Goal: Information Seeking & Learning: Learn about a topic

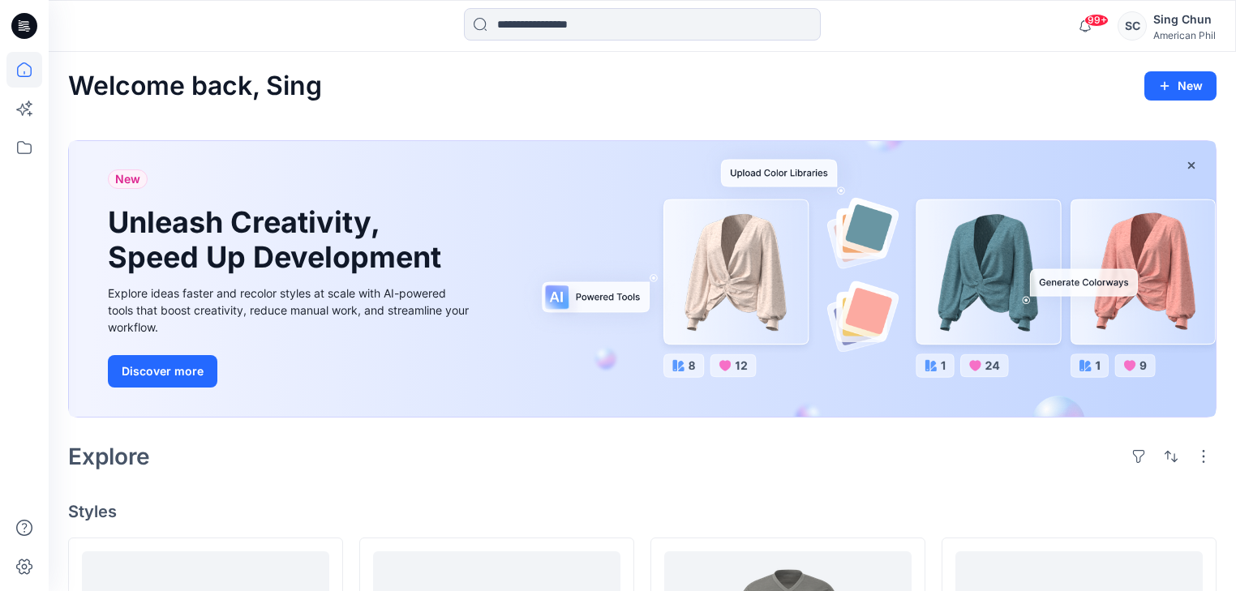
scroll to position [584, 0]
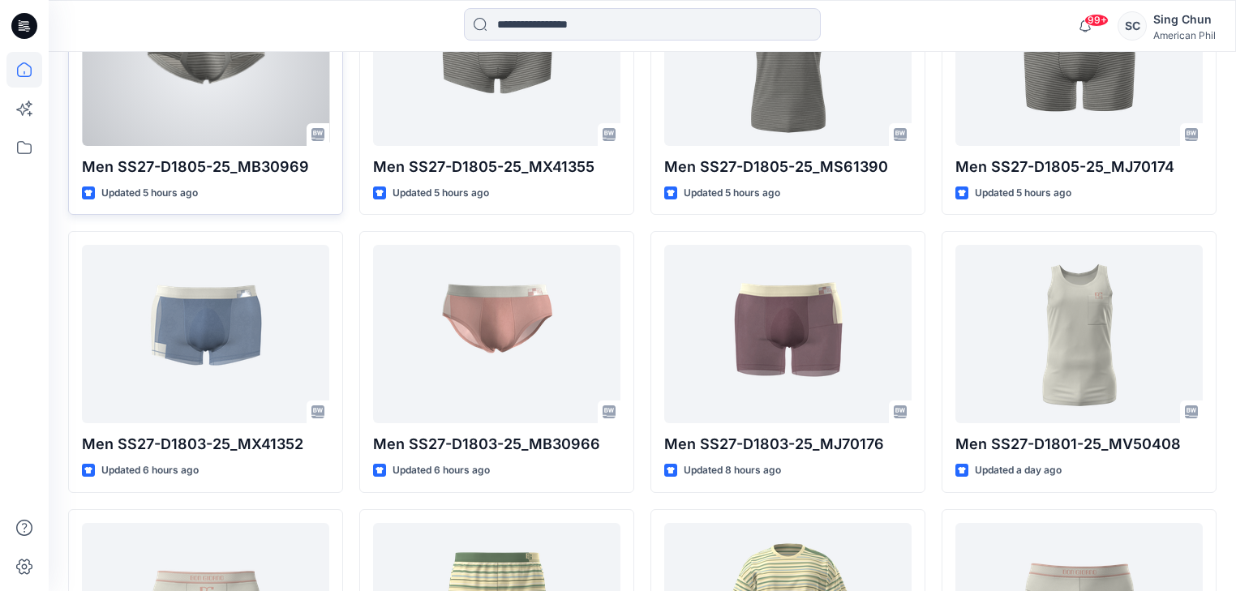
click at [186, 125] on div at bounding box center [205, 57] width 247 height 178
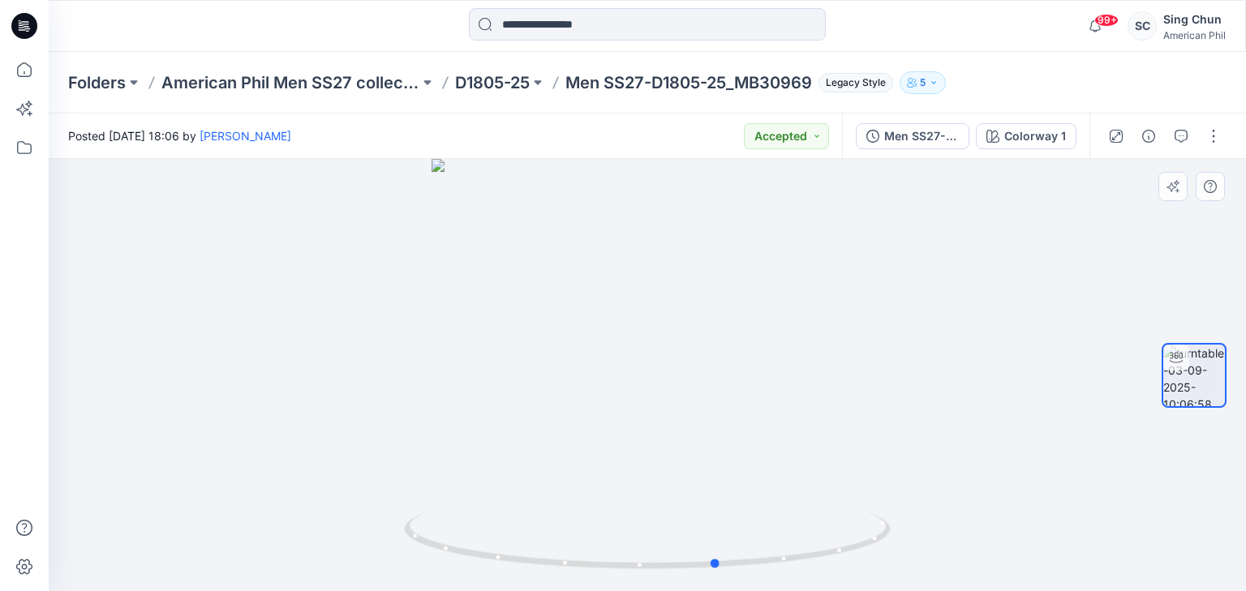
drag, startPoint x: 746, startPoint y: 494, endPoint x: 330, endPoint y: 430, distance: 421.1
click at [330, 430] on div at bounding box center [647, 375] width 1197 height 432
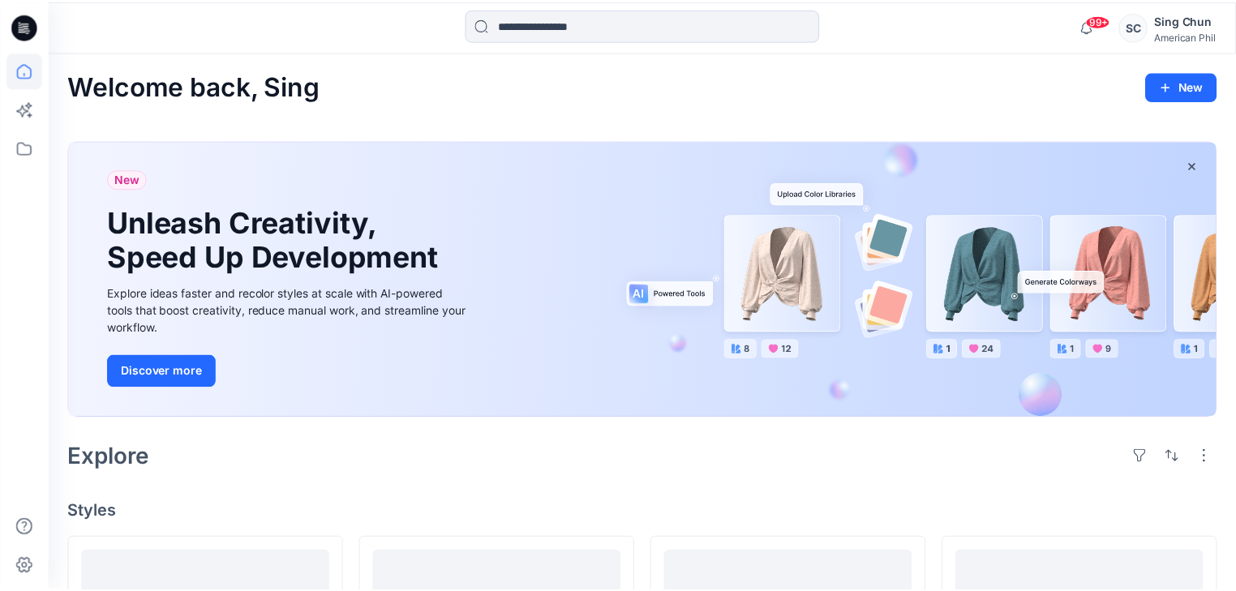
scroll to position [584, 0]
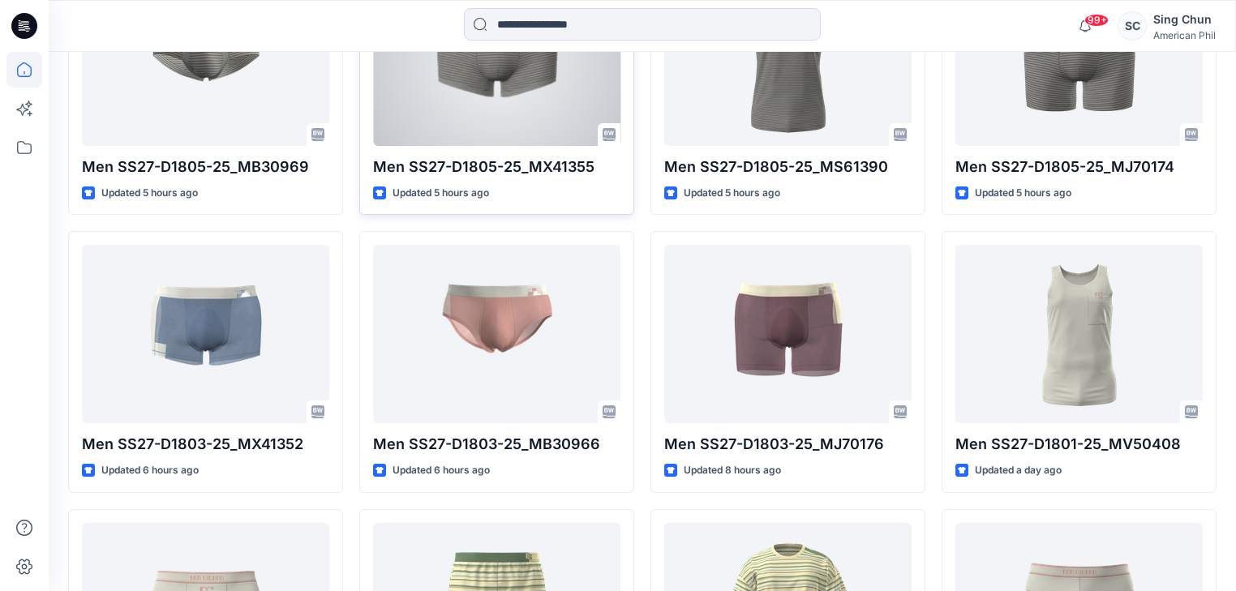
click at [482, 145] on div at bounding box center [496, 57] width 247 height 178
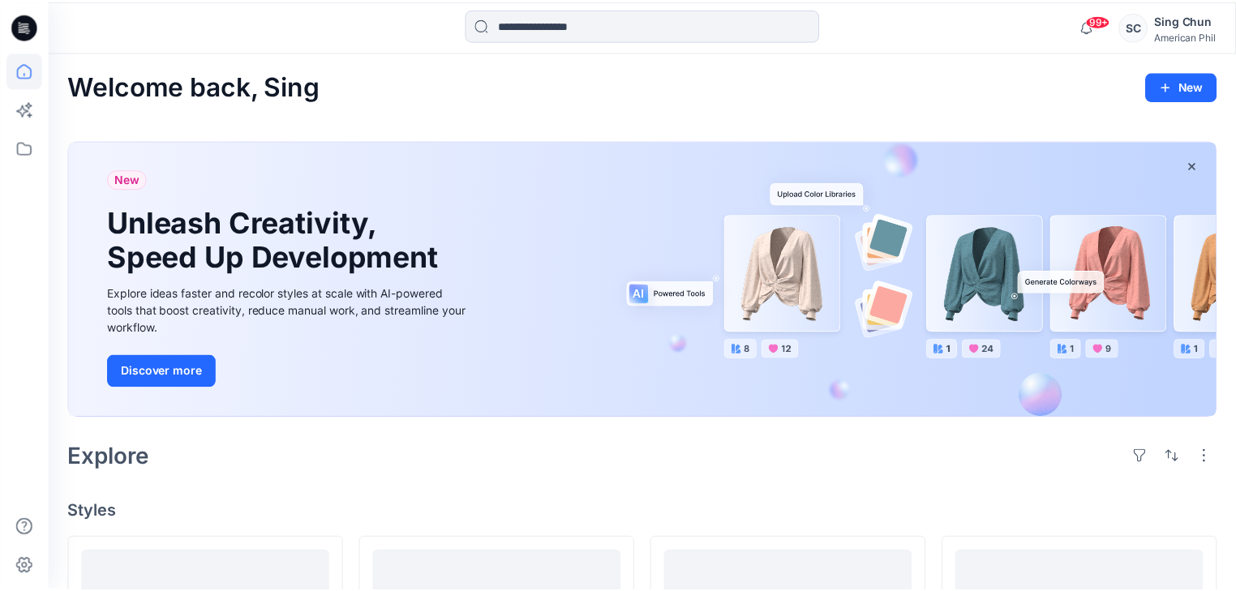
scroll to position [584, 0]
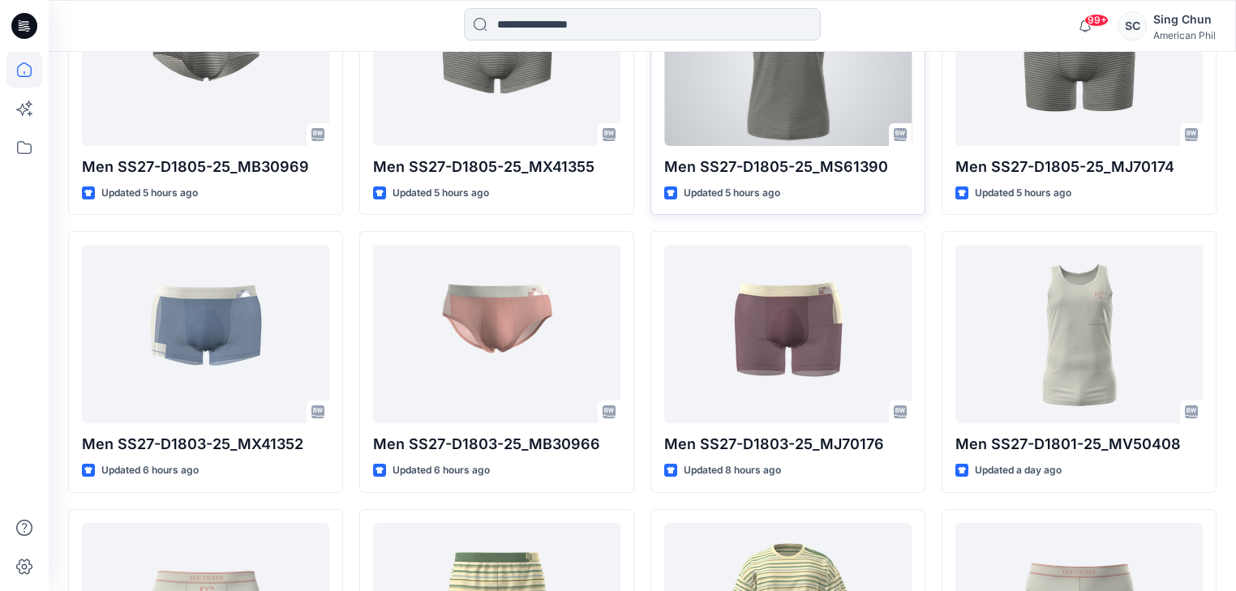
click at [761, 133] on div at bounding box center [787, 57] width 247 height 178
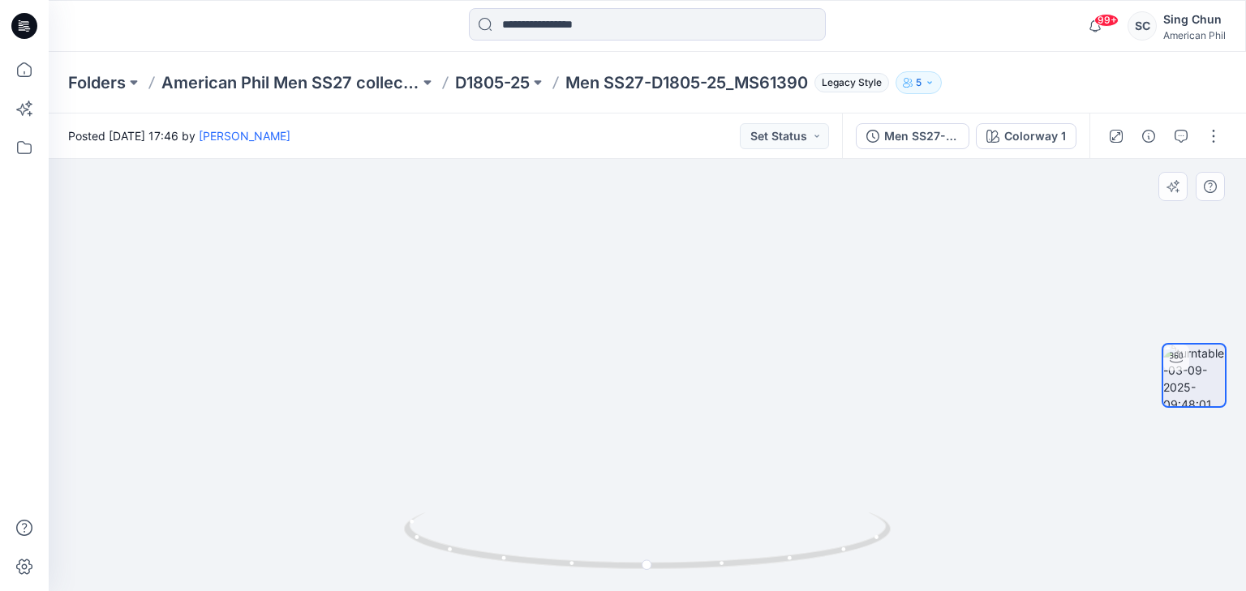
drag, startPoint x: 661, startPoint y: 350, endPoint x: 663, endPoint y: 295, distance: 55.2
click at [663, 295] on img at bounding box center [647, 256] width 808 height 672
drag, startPoint x: 669, startPoint y: 440, endPoint x: 617, endPoint y: 250, distance: 196.8
click at [617, 250] on img at bounding box center [647, 187] width 808 height 808
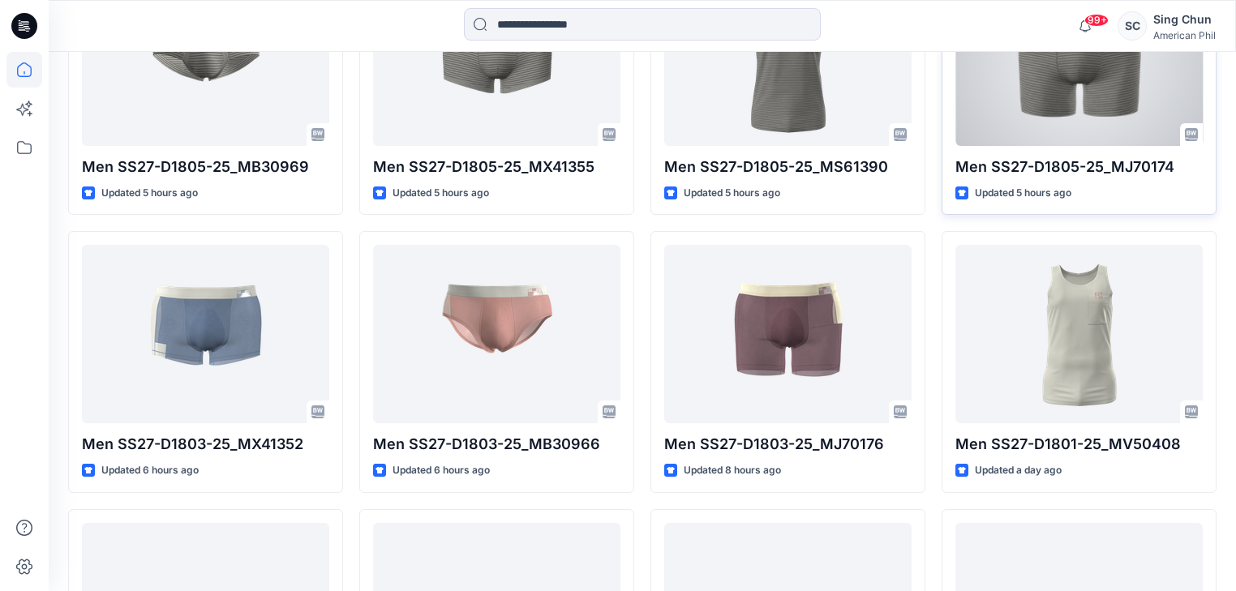
click at [1052, 140] on div at bounding box center [1079, 57] width 247 height 178
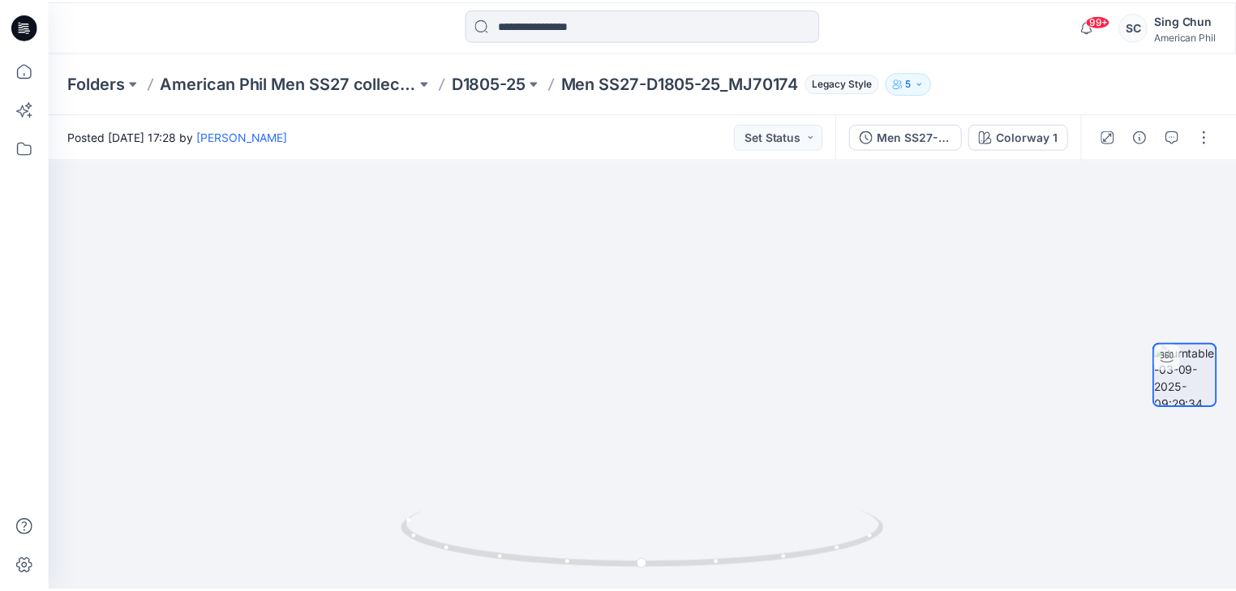
scroll to position [584, 0]
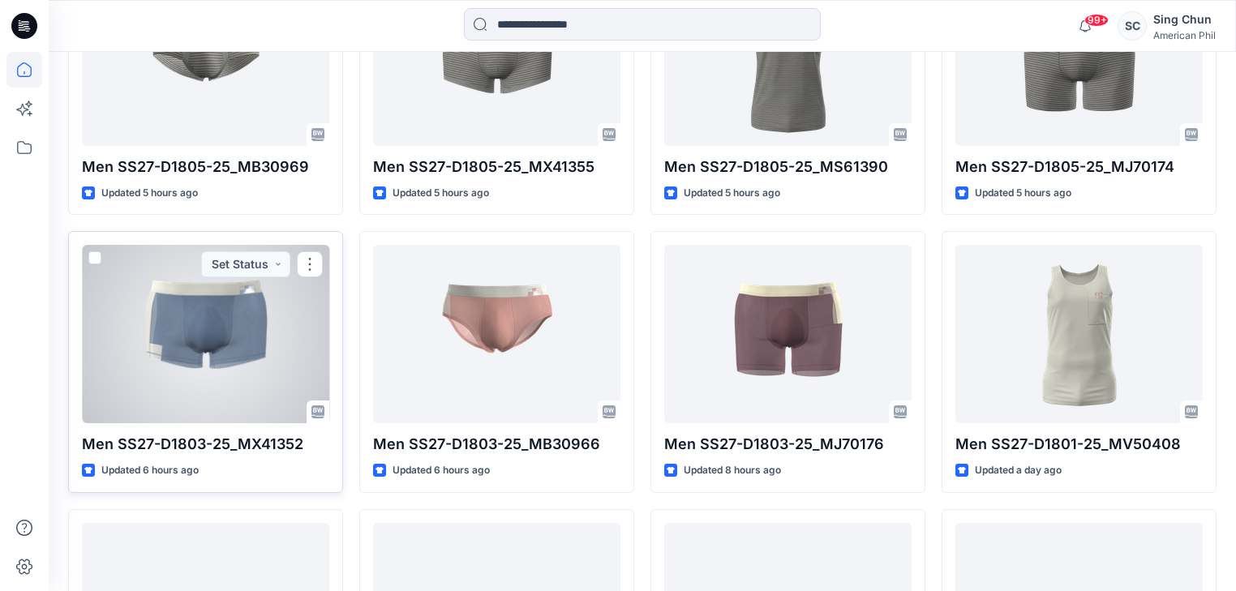
click at [232, 398] on div at bounding box center [205, 334] width 247 height 178
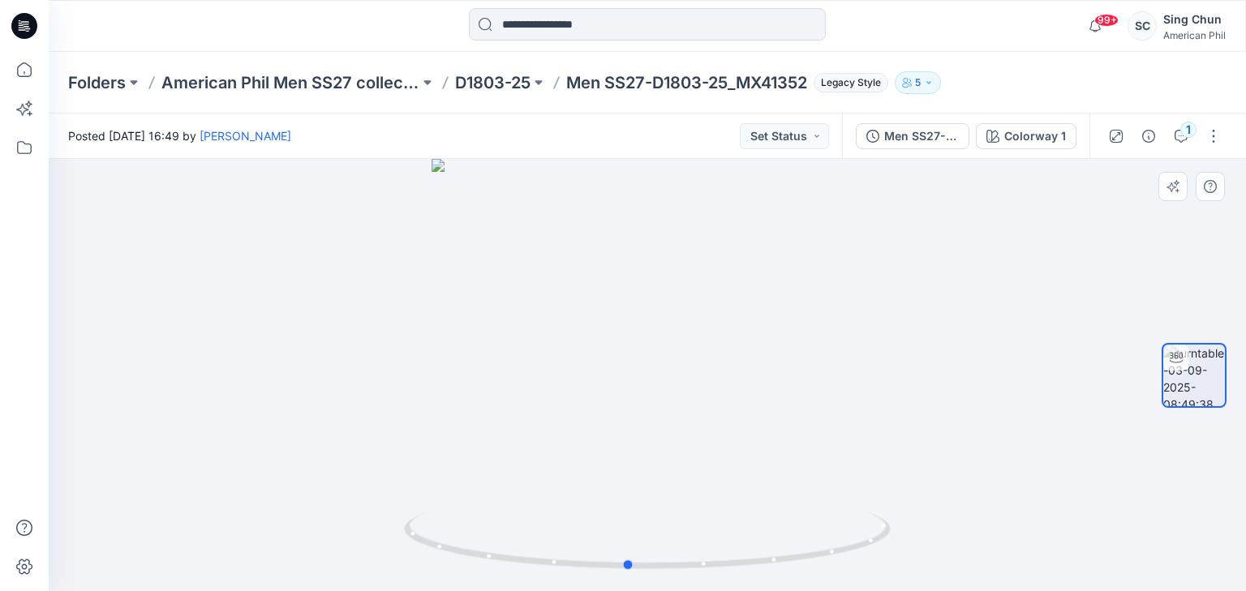
drag, startPoint x: 630, startPoint y: 513, endPoint x: 600, endPoint y: 495, distance: 34.2
click at [608, 502] on div at bounding box center [647, 375] width 1197 height 432
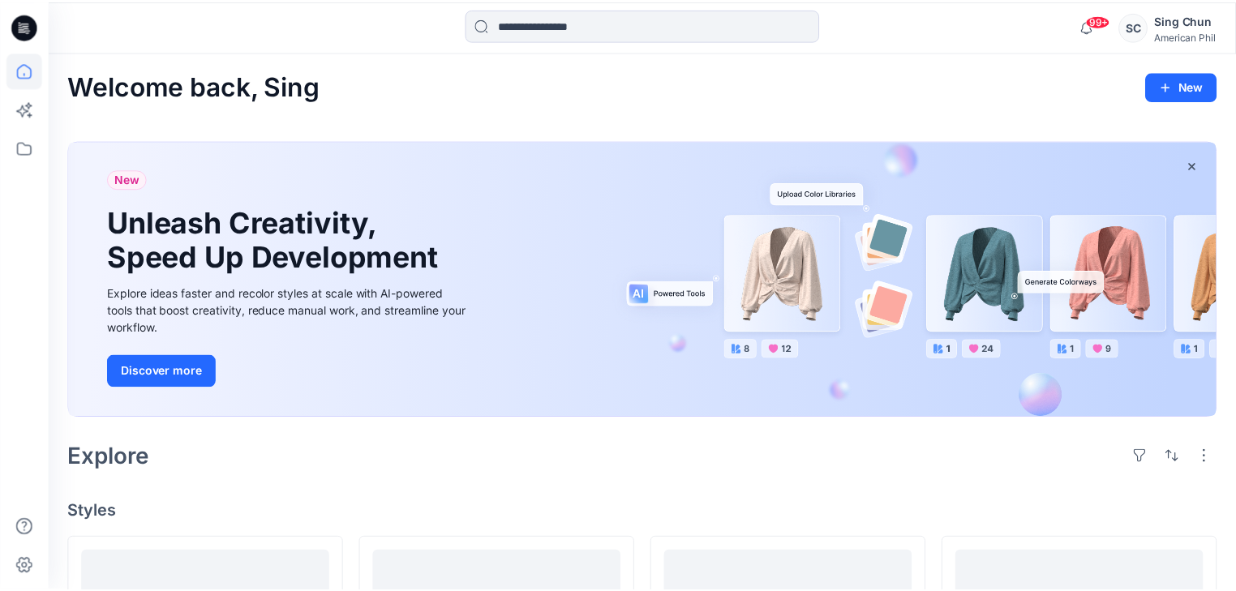
scroll to position [584, 0]
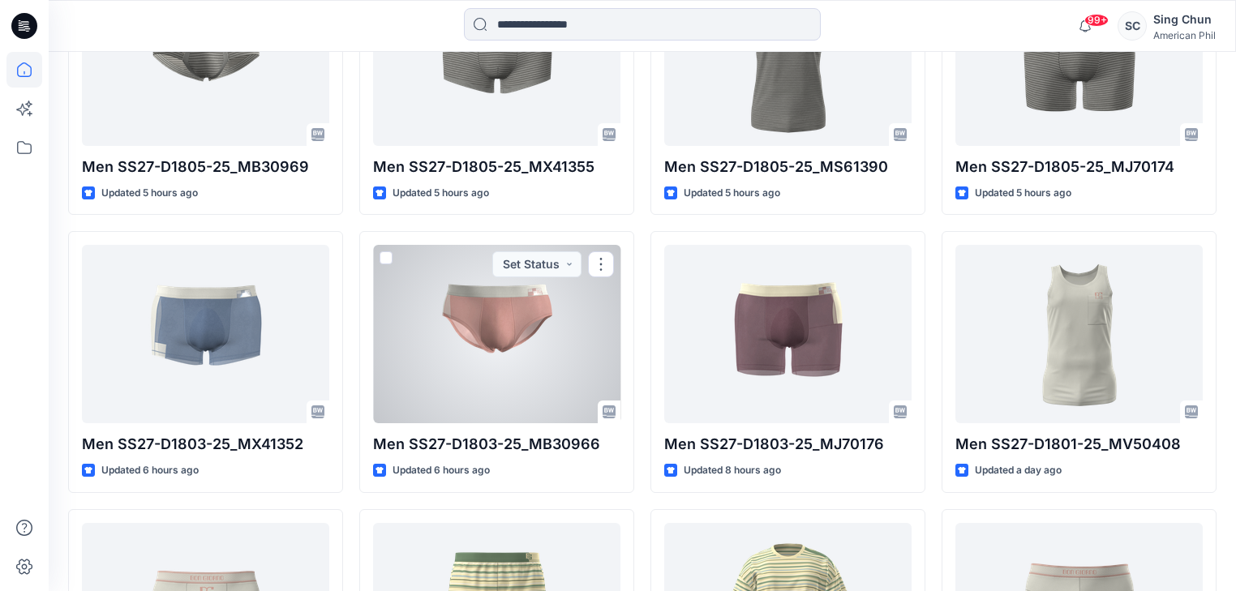
click at [491, 410] on div at bounding box center [496, 334] width 247 height 178
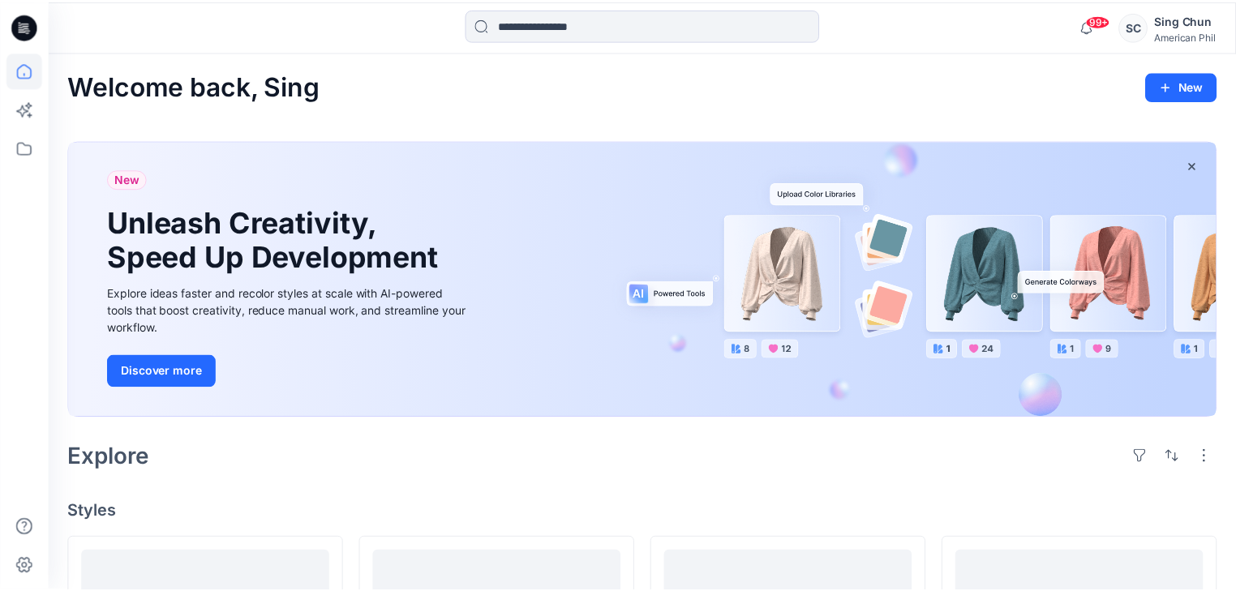
scroll to position [584, 0]
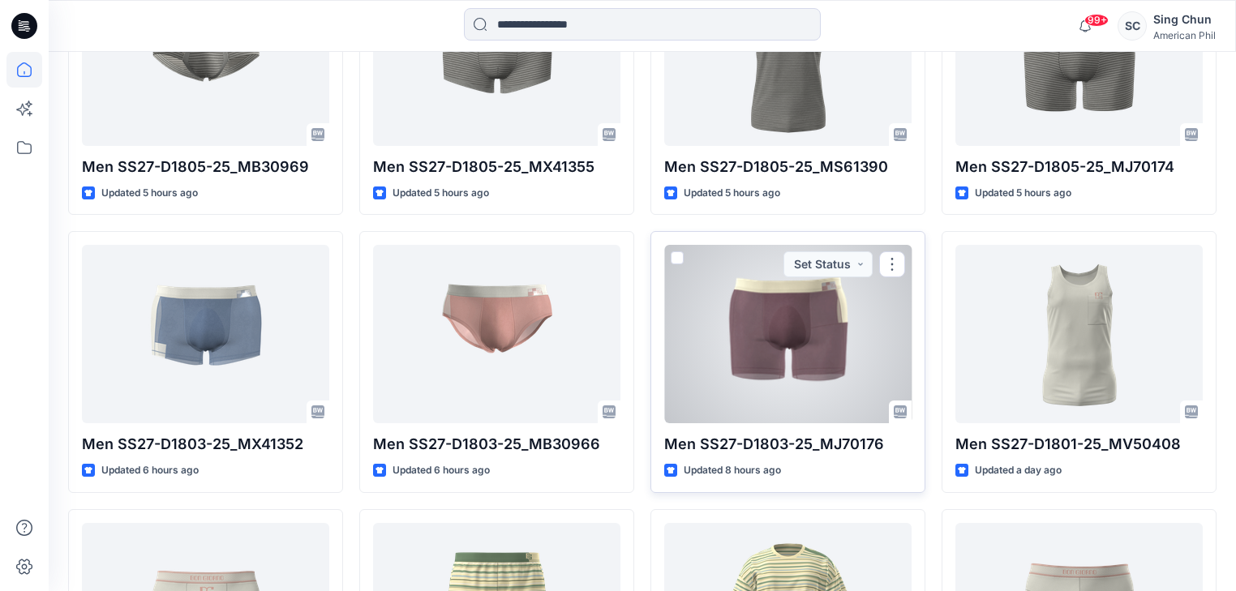
click at [724, 402] on div at bounding box center [787, 334] width 247 height 178
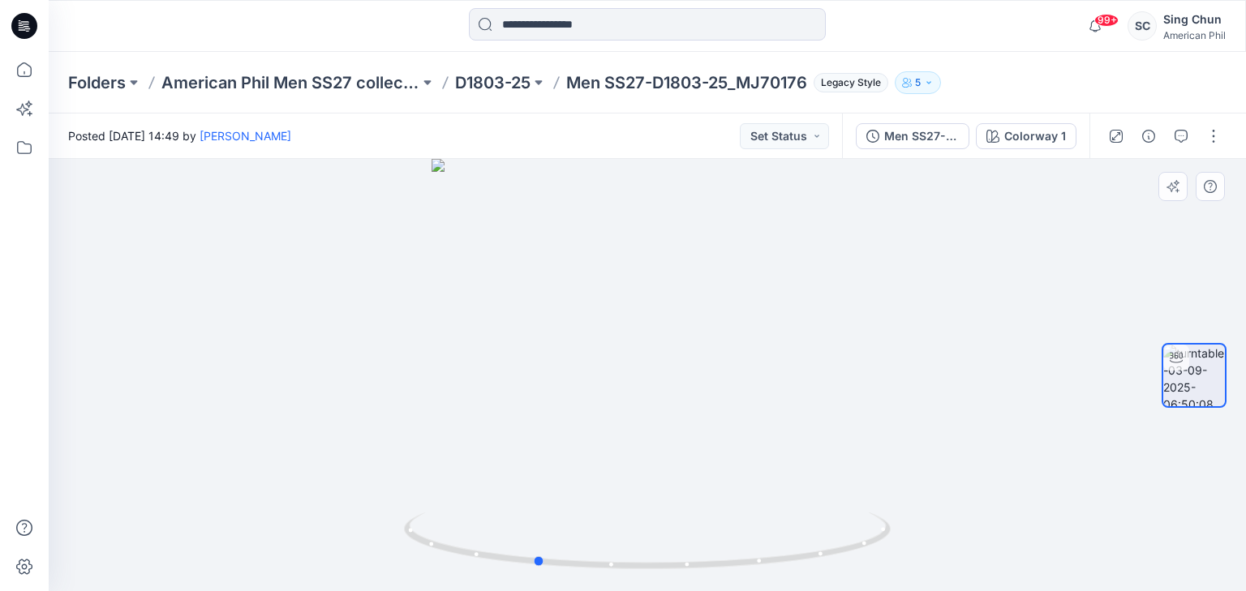
drag, startPoint x: 746, startPoint y: 526, endPoint x: 634, endPoint y: 509, distance: 113.2
click at [634, 509] on div at bounding box center [647, 375] width 1197 height 432
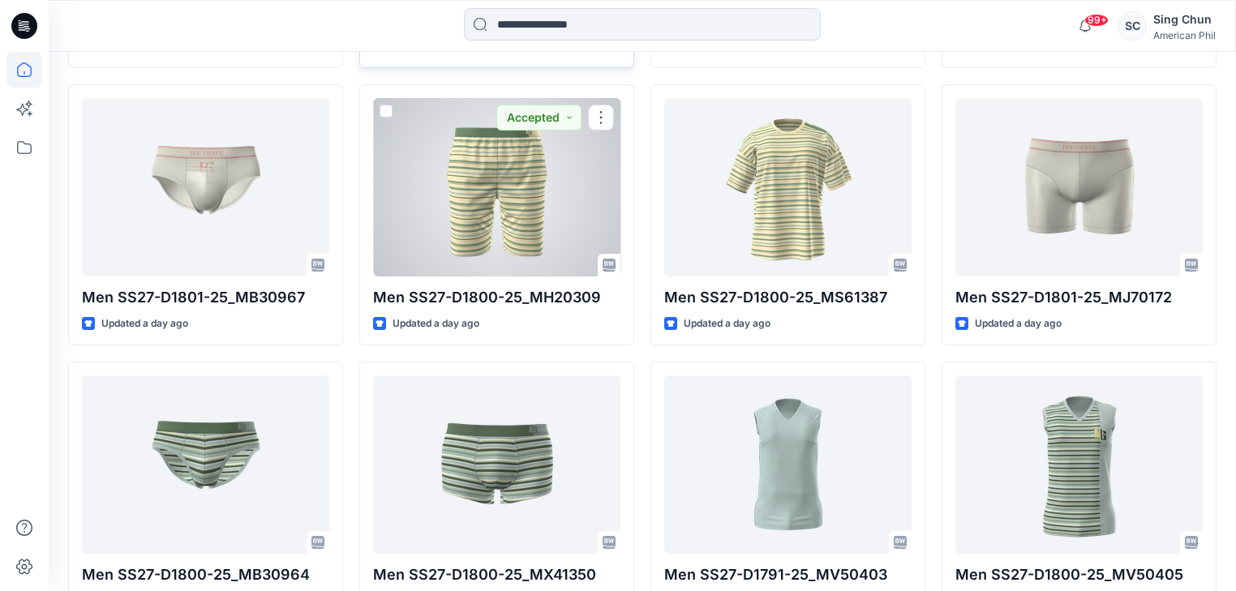
scroll to position [1033, 0]
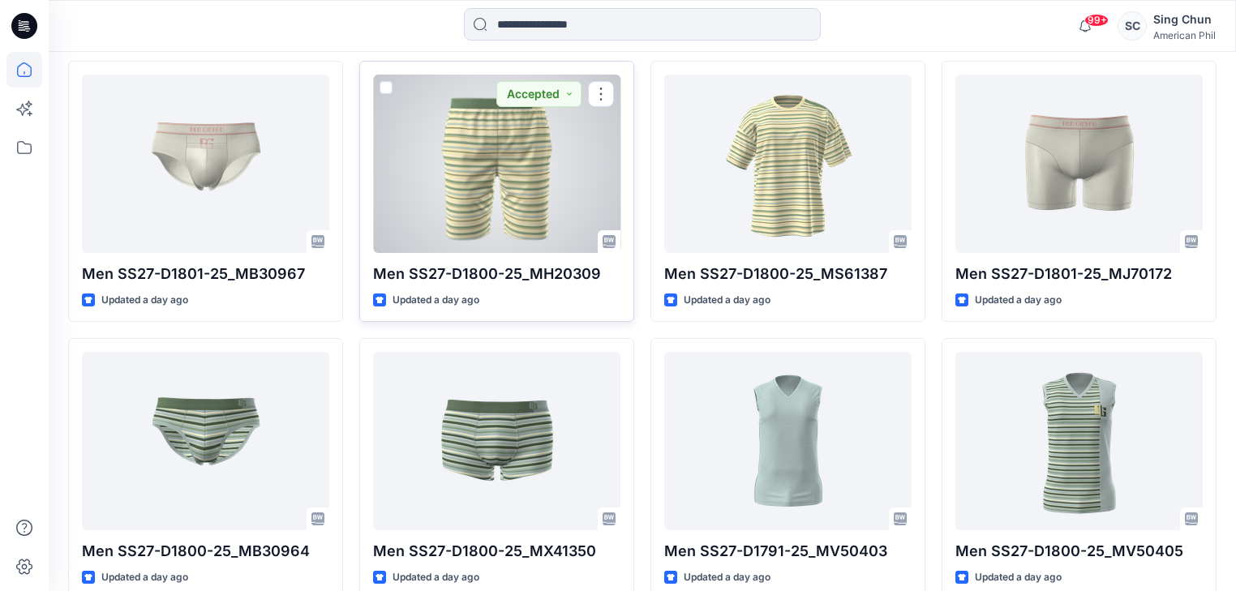
click at [503, 253] on div at bounding box center [496, 164] width 247 height 178
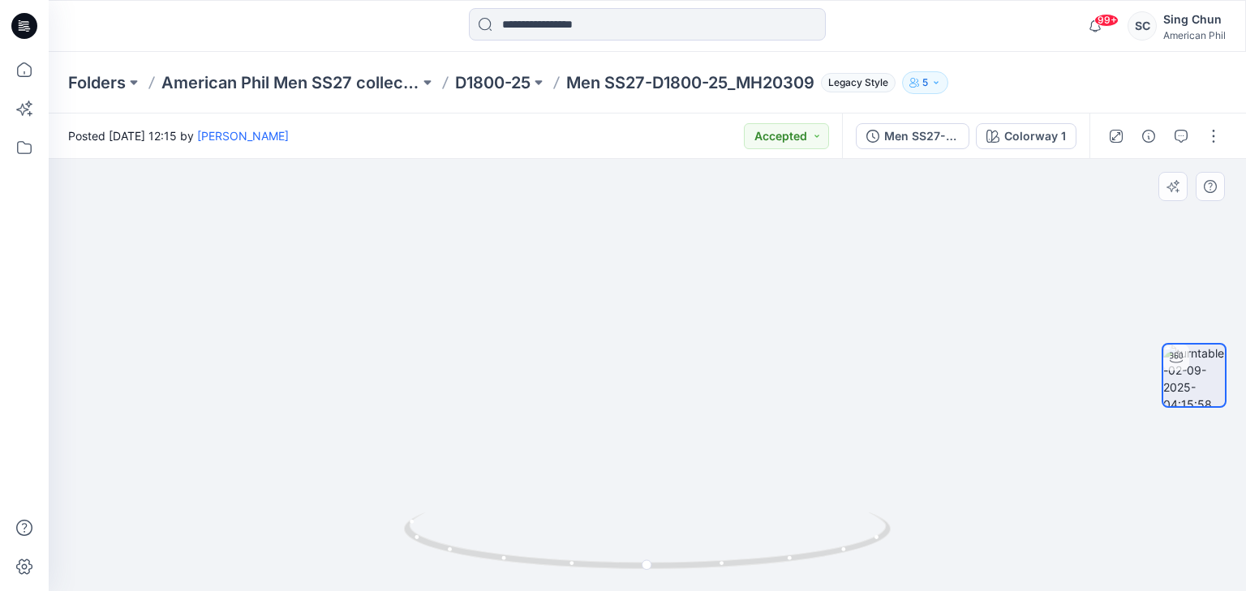
drag, startPoint x: 663, startPoint y: 255, endPoint x: 669, endPoint y: 228, distance: 27.4
click at [669, 228] on img at bounding box center [647, 174] width 1183 height 835
drag, startPoint x: 674, startPoint y: 399, endPoint x: 633, endPoint y: 180, distance: 222.9
click at [633, 180] on img at bounding box center [647, 56] width 1183 height 1070
drag, startPoint x: 758, startPoint y: 486, endPoint x: 662, endPoint y: 208, distance: 294.3
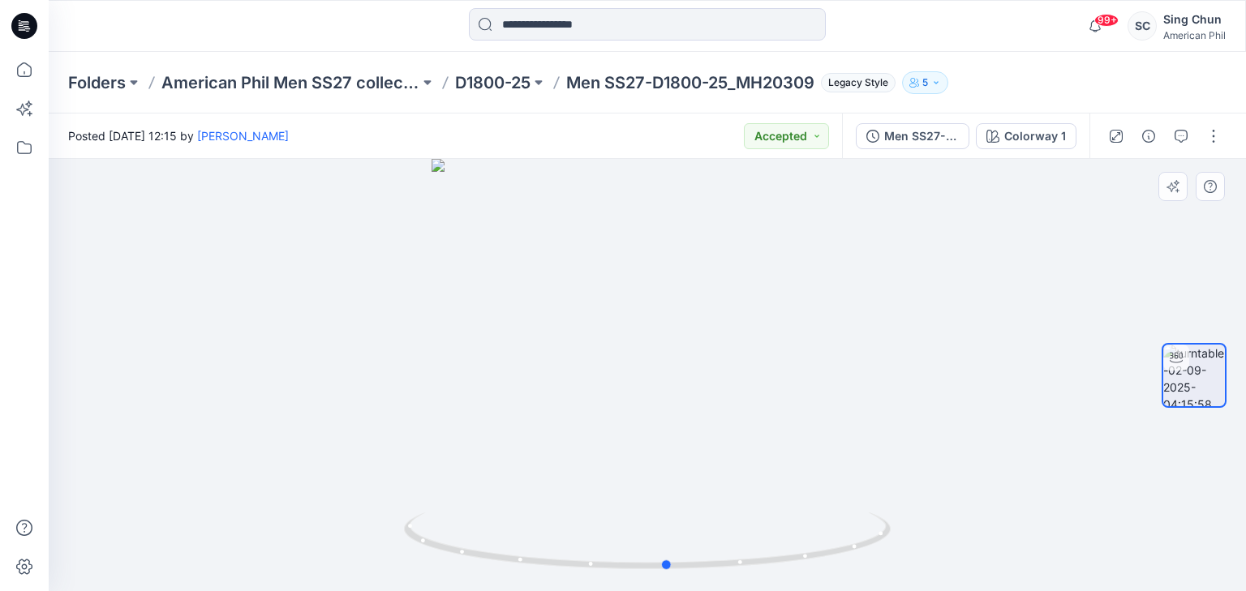
click at [778, 436] on div at bounding box center [647, 375] width 1197 height 432
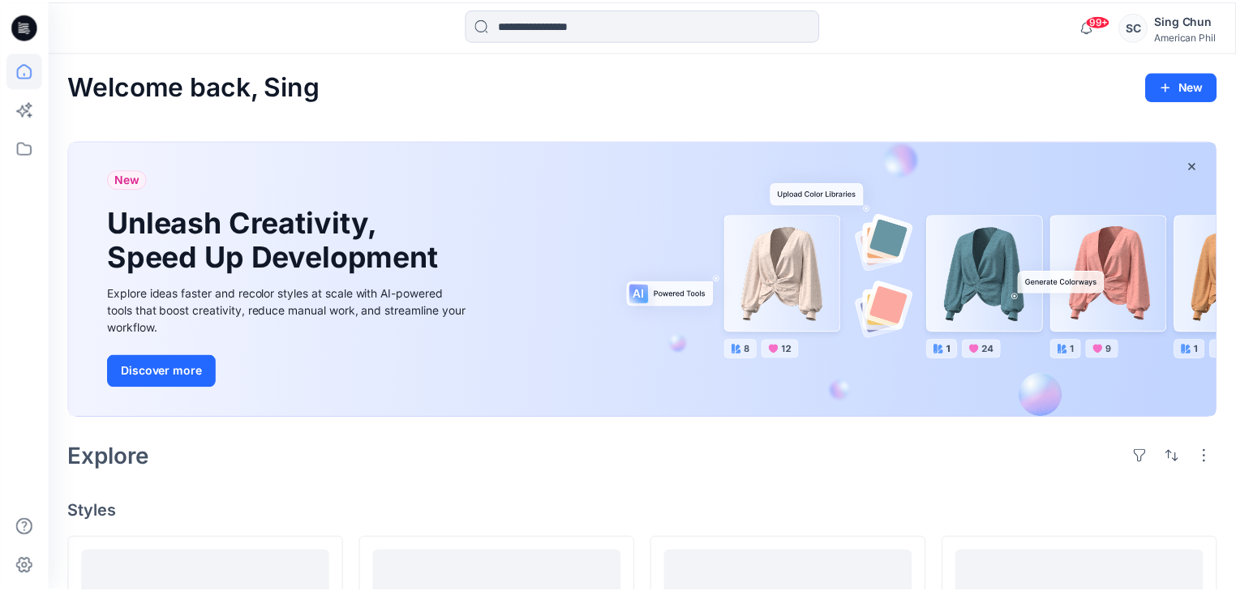
scroll to position [1033, 0]
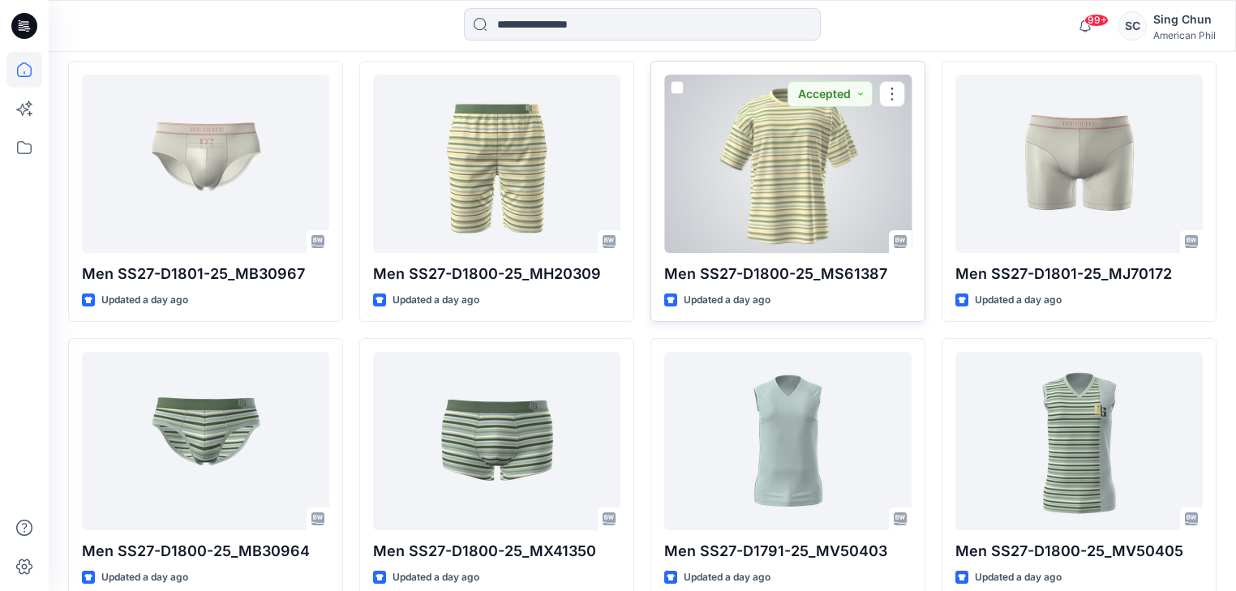
click at [772, 253] on div at bounding box center [787, 164] width 247 height 178
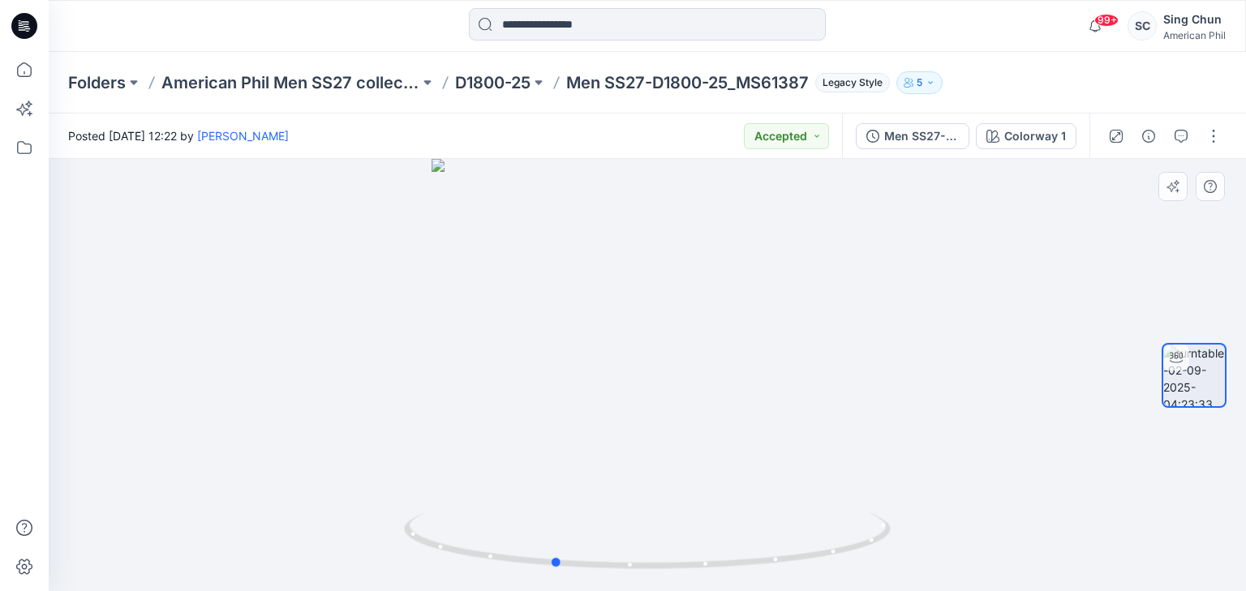
drag, startPoint x: 742, startPoint y: 503, endPoint x: 629, endPoint y: 479, distance: 115.4
click at [647, 493] on div at bounding box center [647, 375] width 1197 height 432
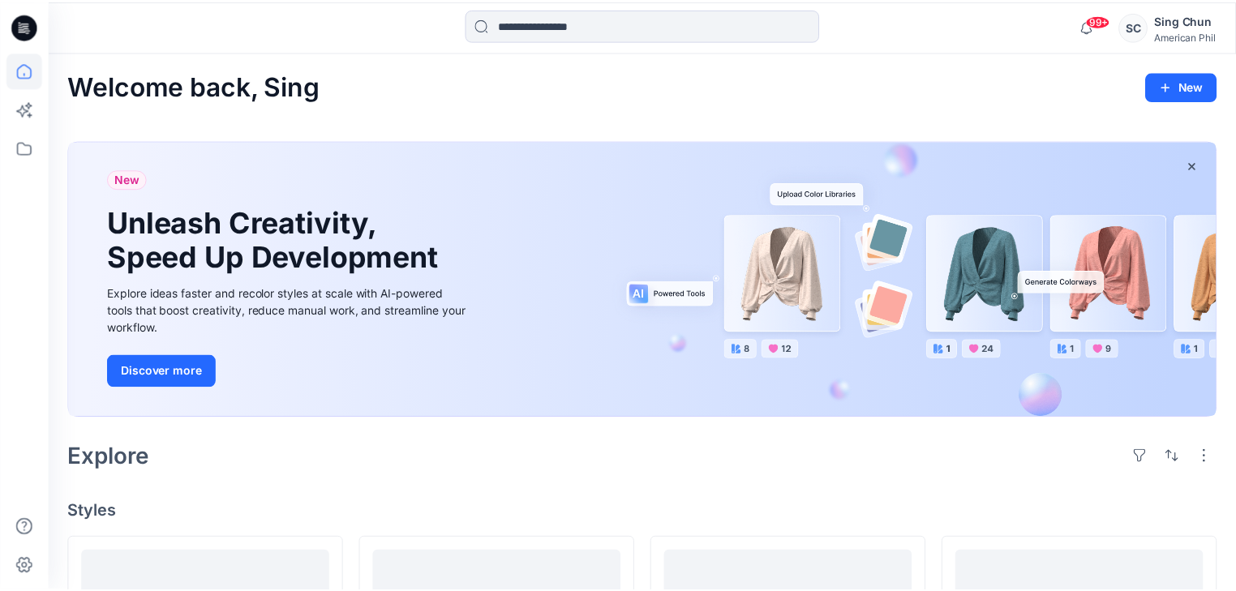
scroll to position [1033, 0]
